Goal: Use online tool/utility: Utilize a website feature to perform a specific function

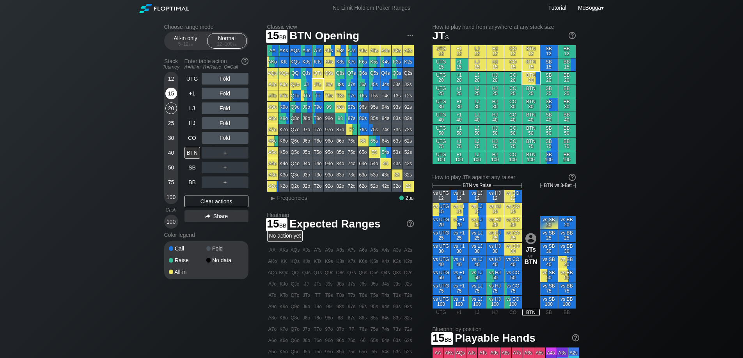
click at [170, 94] on div "15" at bounding box center [171, 94] width 12 height 12
click at [196, 122] on div "HJ" at bounding box center [193, 123] width 16 height 12
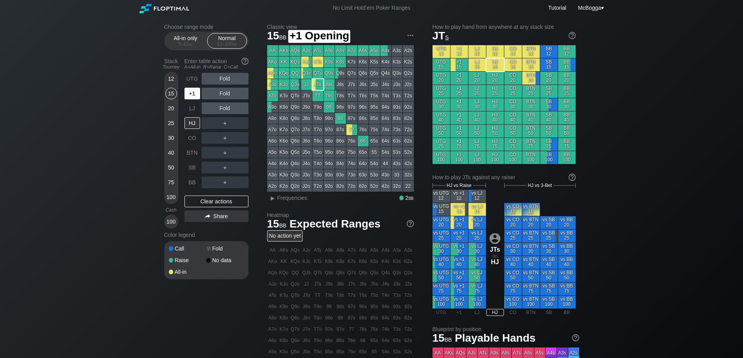
click at [190, 93] on div "+1" at bounding box center [193, 94] width 16 height 12
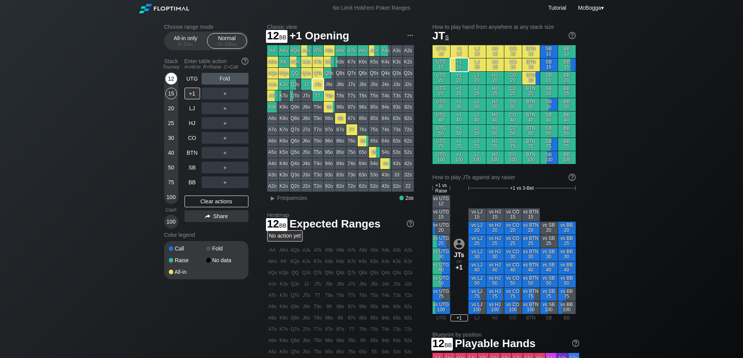
click at [170, 79] on div "12" at bounding box center [171, 79] width 12 height 12
drag, startPoint x: 189, startPoint y: 41, endPoint x: 188, endPoint y: 53, distance: 12.1
click at [189, 42] on span "bb" at bounding box center [191, 43] width 4 height 5
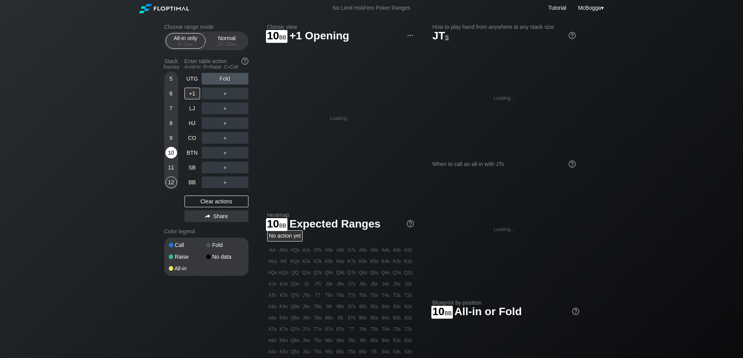
click at [167, 154] on div "10" at bounding box center [171, 153] width 12 height 12
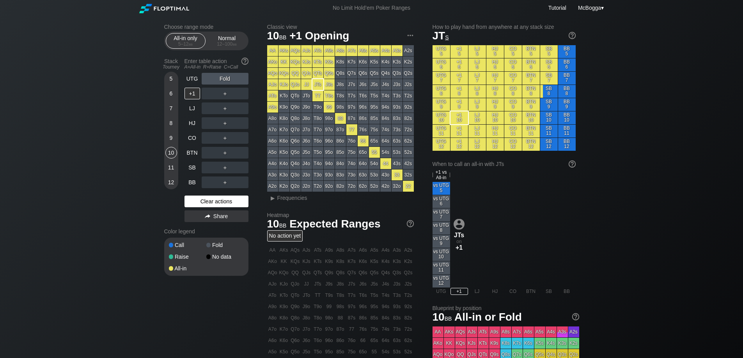
click at [209, 199] on div "Clear actions" at bounding box center [217, 202] width 64 height 12
click at [222, 39] on div "Normal 12 – 100 bb" at bounding box center [227, 41] width 36 height 15
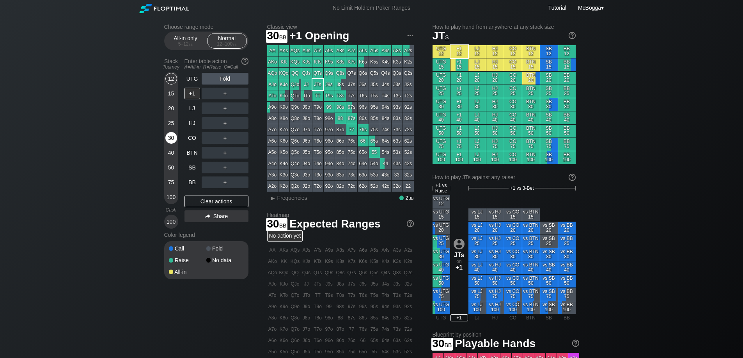
click at [175, 135] on div "30" at bounding box center [171, 138] width 12 height 12
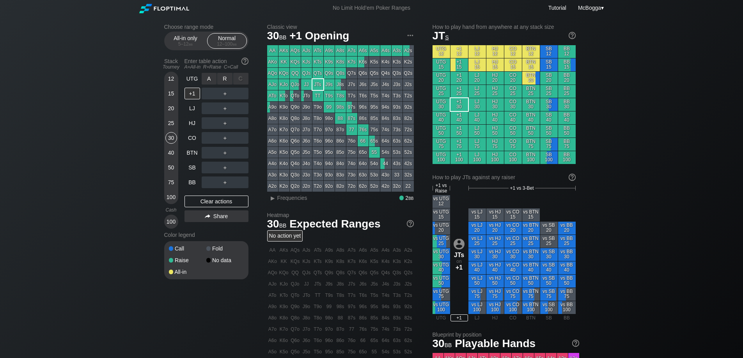
click at [243, 78] on div "C ✕" at bounding box center [240, 79] width 15 height 12
